Goal: Task Accomplishment & Management: Manage account settings

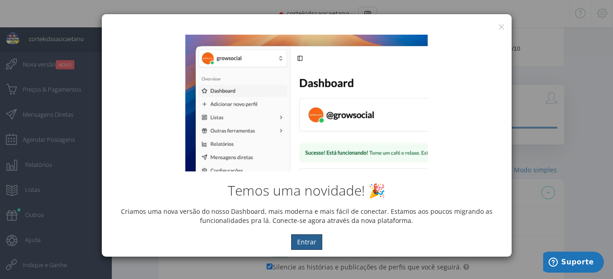
scroll to position [314, 0]
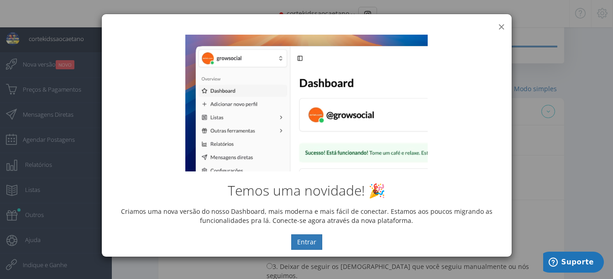
click at [500, 24] on button "×" at bounding box center [501, 27] width 7 height 12
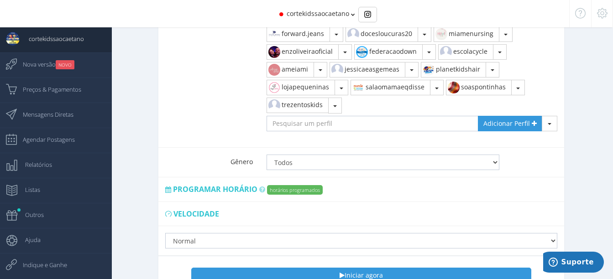
scroll to position [988, 0]
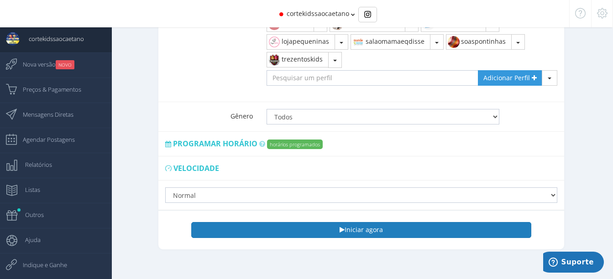
click at [373, 225] on button "Iniciar agora" at bounding box center [360, 230] width 339 height 16
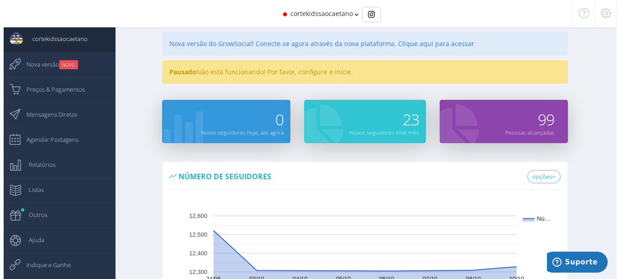
scroll to position [0, 0]
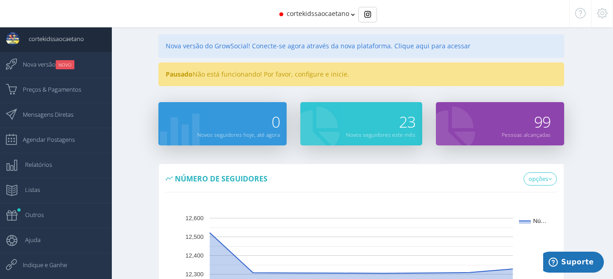
click at [351, 12] on icon at bounding box center [353, 14] width 4 height 6
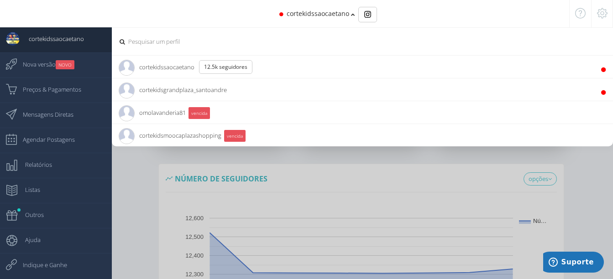
click at [236, 90] on li "cortekidsgrandplaza_santoandre 3.3K Seguidores" at bounding box center [362, 89] width 501 height 23
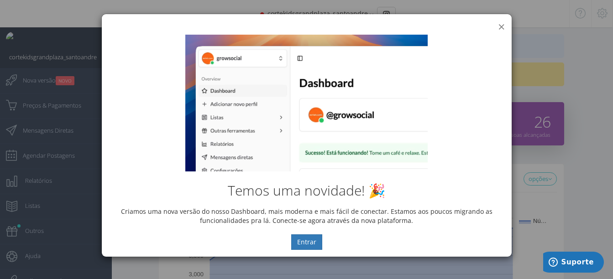
click at [504, 25] on button "×" at bounding box center [501, 27] width 7 height 12
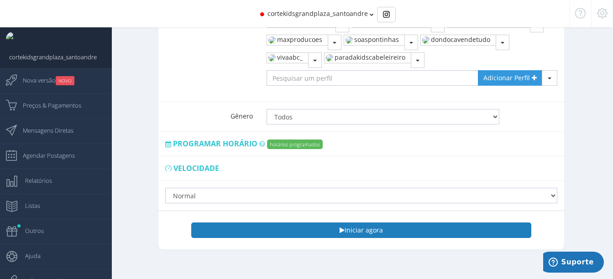
scroll to position [753, 0]
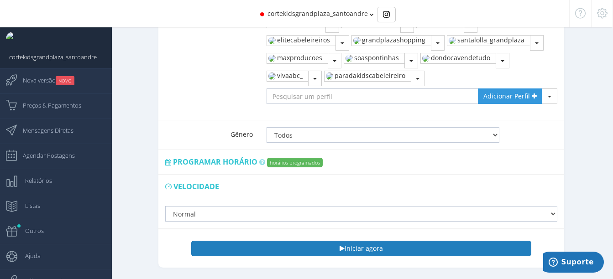
click at [370, 241] on button "Iniciar agora" at bounding box center [360, 249] width 339 height 16
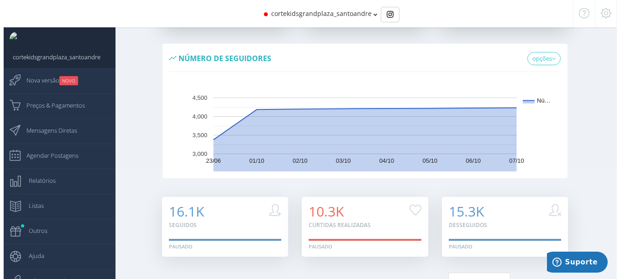
scroll to position [0, 0]
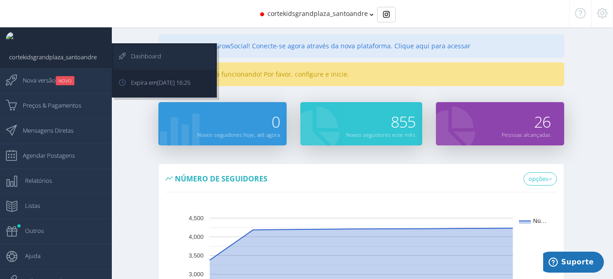
click at [152, 54] on span "Dashboard" at bounding box center [141, 56] width 39 height 23
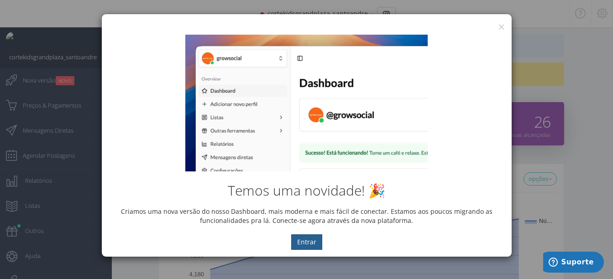
click at [307, 241] on button "Entrar" at bounding box center [306, 242] width 31 height 16
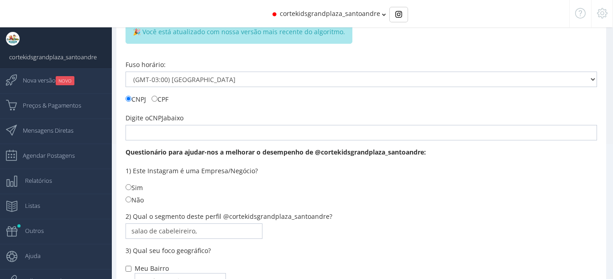
scroll to position [172, 0]
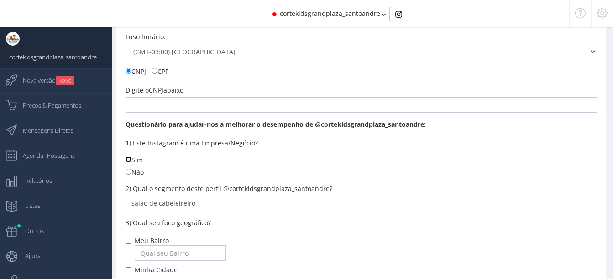
click at [126, 161] on input "Sim" at bounding box center [128, 159] width 6 height 6
radio input "true"
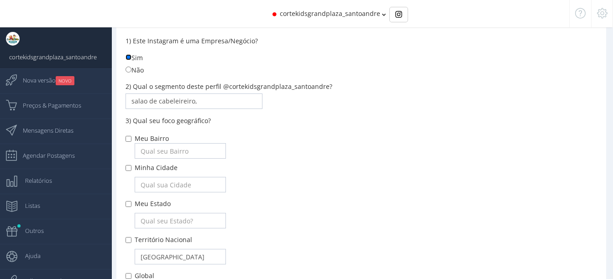
scroll to position [277, 0]
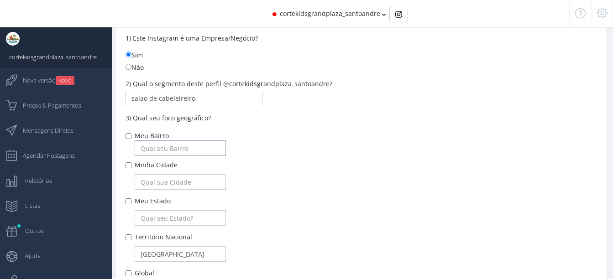
click at [167, 145] on input "text" at bounding box center [180, 149] width 91 height 16
click at [295, 129] on form "Criado em: 23/06/2023 14:08 14:08 Plano: Plano 2" at bounding box center [360, 47] width 471 height 507
click at [126, 164] on input "Minha Cidade" at bounding box center [128, 165] width 6 height 6
checkbox input "true"
click at [150, 183] on input "text" at bounding box center [180, 182] width 91 height 16
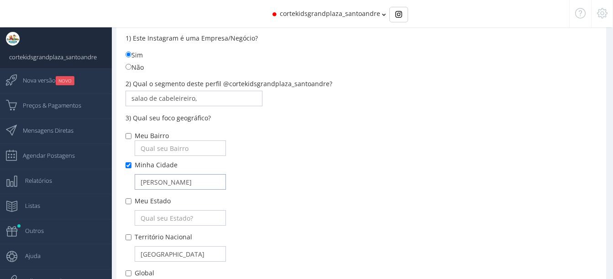
type input "SANTO ANDRÉ"
click at [176, 212] on input "text" at bounding box center [180, 218] width 91 height 16
type input "SP"
click at [130, 200] on input "Meu Estado" at bounding box center [128, 201] width 6 height 6
checkbox input "true"
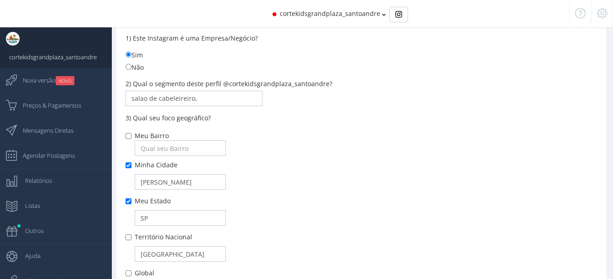
click at [128, 241] on div "Meu Bairro Minha Cidade SANTO ANDRÉ Meu Estado SP" at bounding box center [360, 204] width 471 height 146
click at [282, 204] on div "Meu Estado" at bounding box center [366, 201] width 462 height 9
click at [128, 239] on input "Território Nacional" at bounding box center [128, 237] width 6 height 6
checkbox input "true"
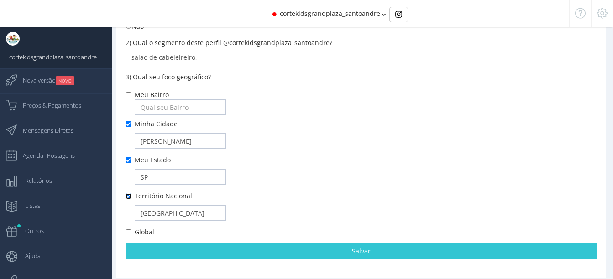
scroll to position [323, 0]
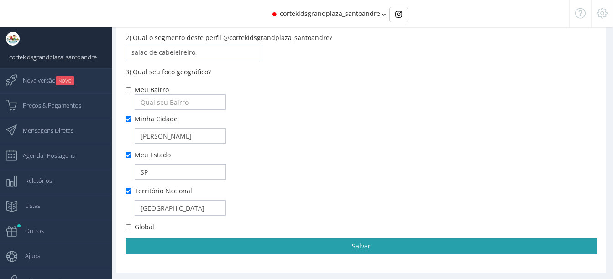
click at [373, 248] on link "Salvar" at bounding box center [360, 247] width 471 height 16
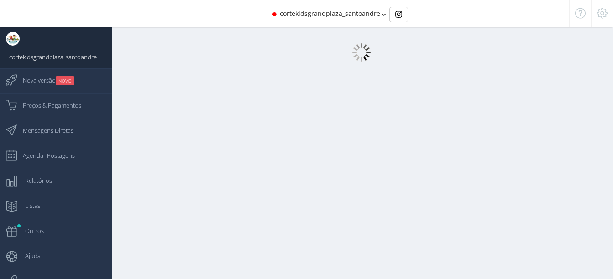
scroll to position [0, 0]
